Goal: Transaction & Acquisition: Book appointment/travel/reservation

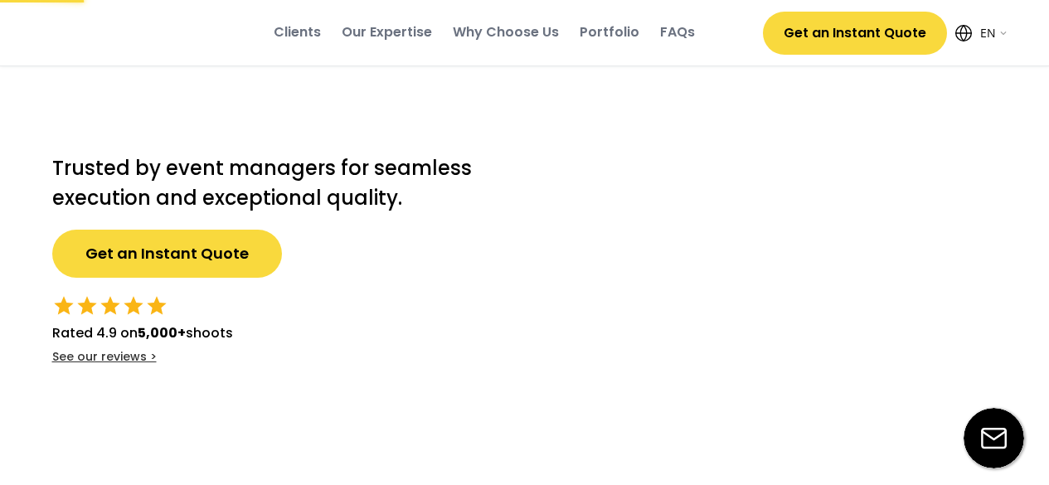
select select ""en""
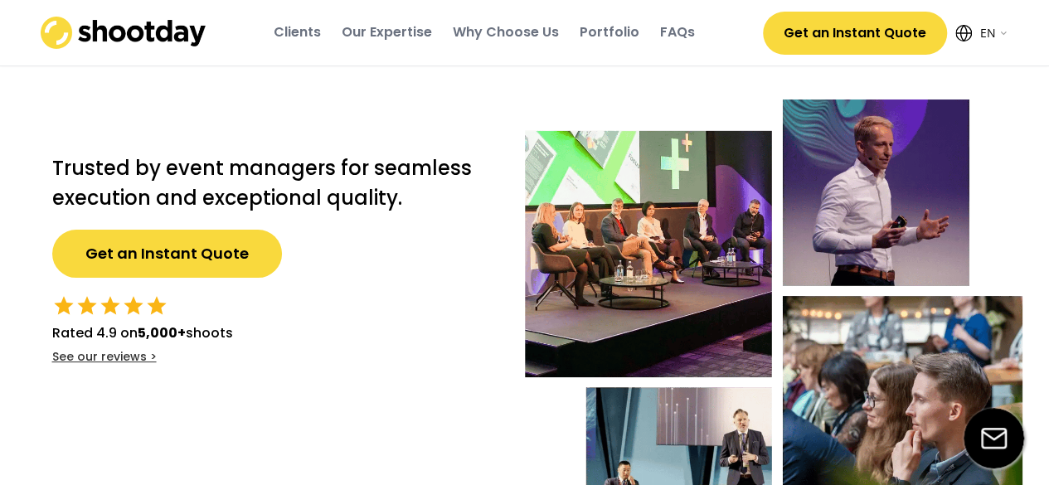
click at [601, 27] on div "Portfolio" at bounding box center [610, 32] width 60 height 18
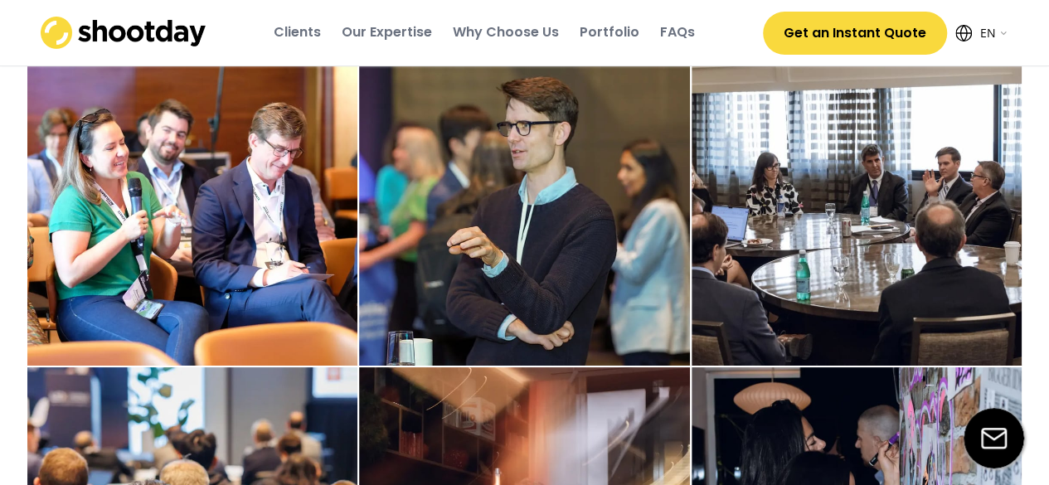
scroll to position [3690, 0]
